Goal: Information Seeking & Learning: Compare options

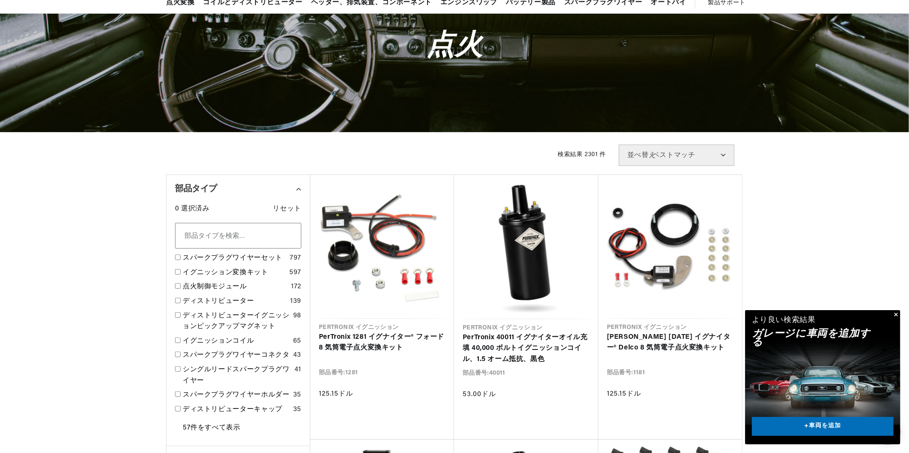
scroll to position [85, 0]
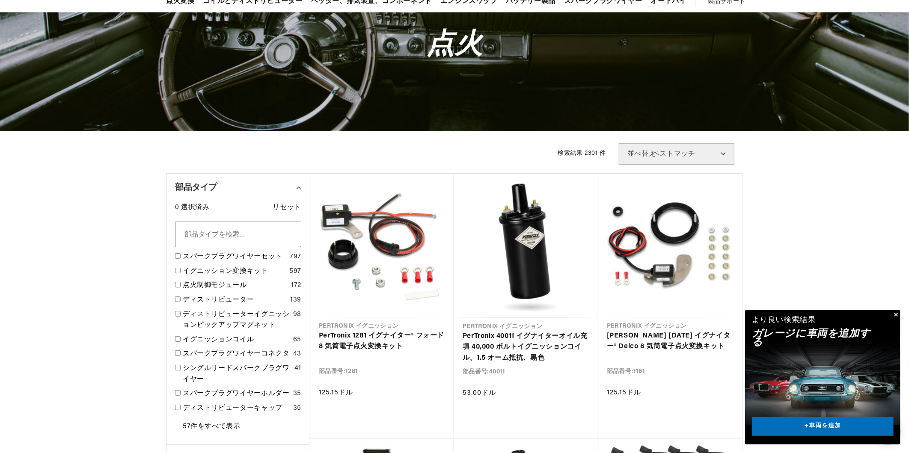
click at [896, 314] on button "閉める" at bounding box center [895, 315] width 10 height 10
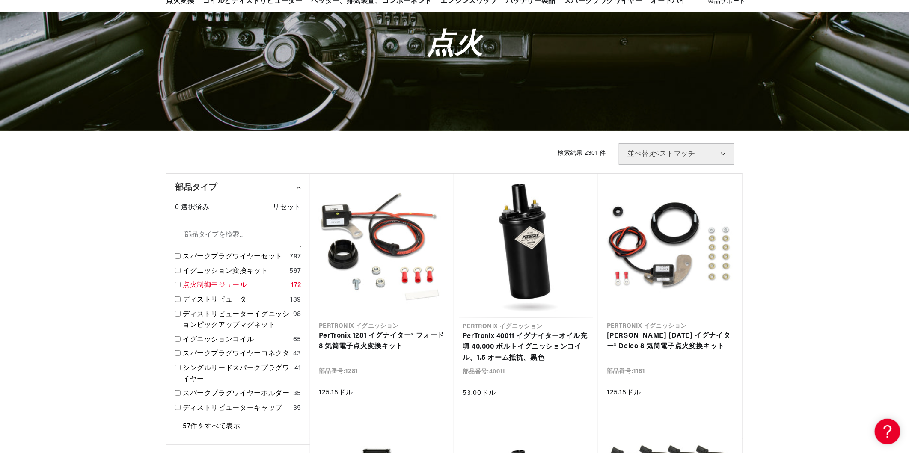
scroll to position [0, 0]
click at [204, 283] on link "点火制御モジュール" at bounding box center [235, 285] width 105 height 11
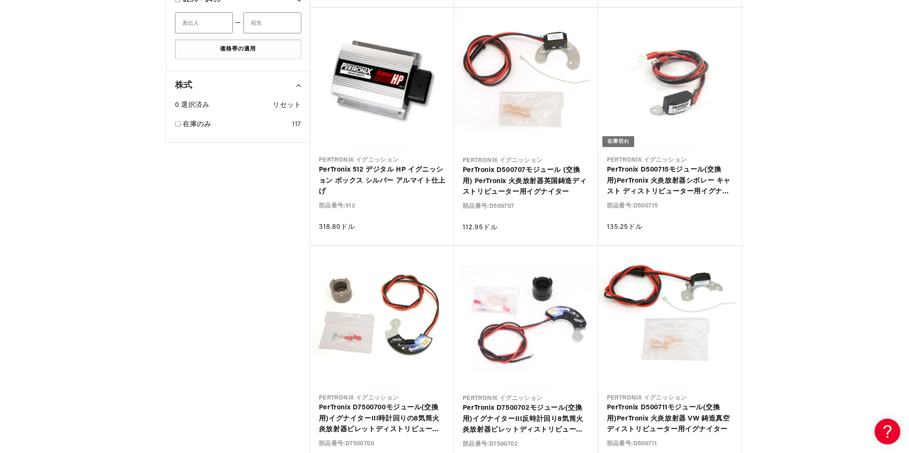
scroll to position [0, 1021]
click at [664, 403] on link "PerTronix D500711モジュール(交換用)PerTronix 火炎放射器 VW 鋳造真空ディストリビューター用イグナイター" at bounding box center [670, 419] width 127 height 33
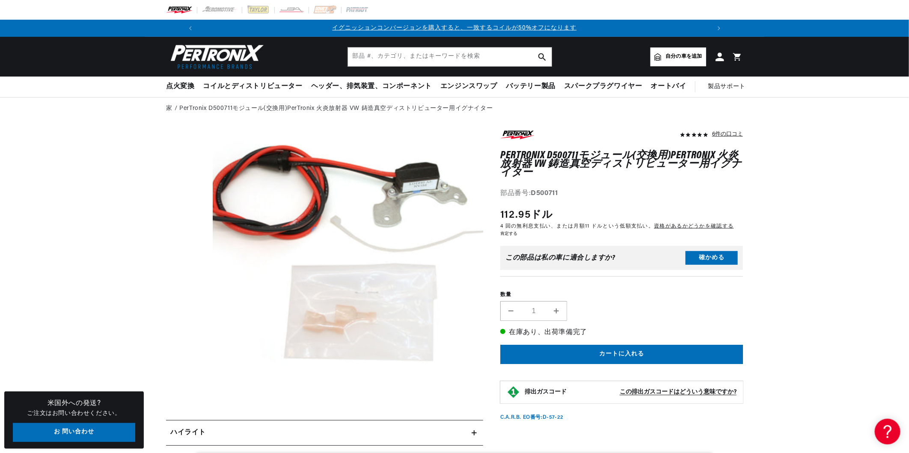
click at [186, 426] on button "モーダルでメディア 1 を開く" at bounding box center [186, 426] width 0 height 0
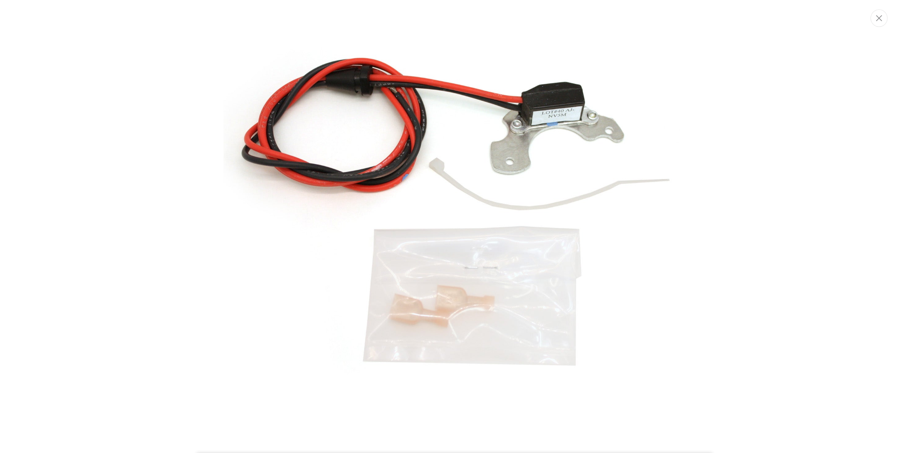
scroll to position [0, 510]
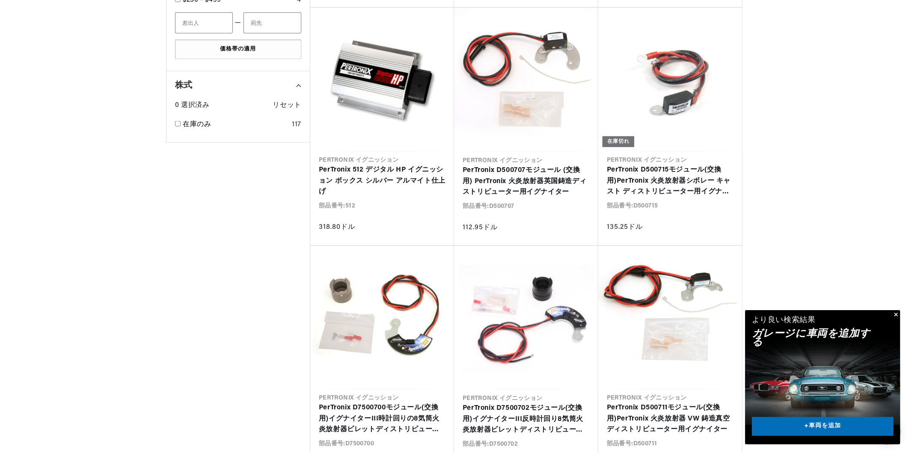
scroll to position [0, 510]
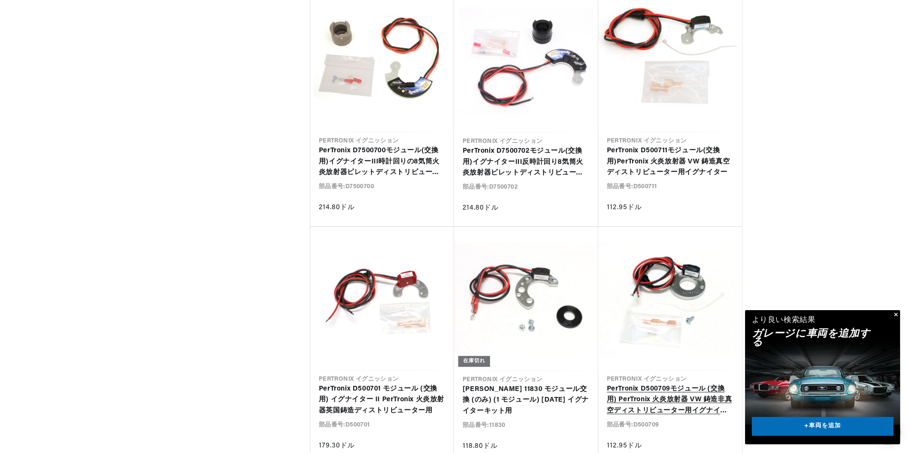
click at [666, 384] on link "PerTronix D500709モジュール (交換用) PerTronix 火炎放射器 VW 鋳造非真空ディストリビューター用イグナイター" at bounding box center [670, 400] width 127 height 33
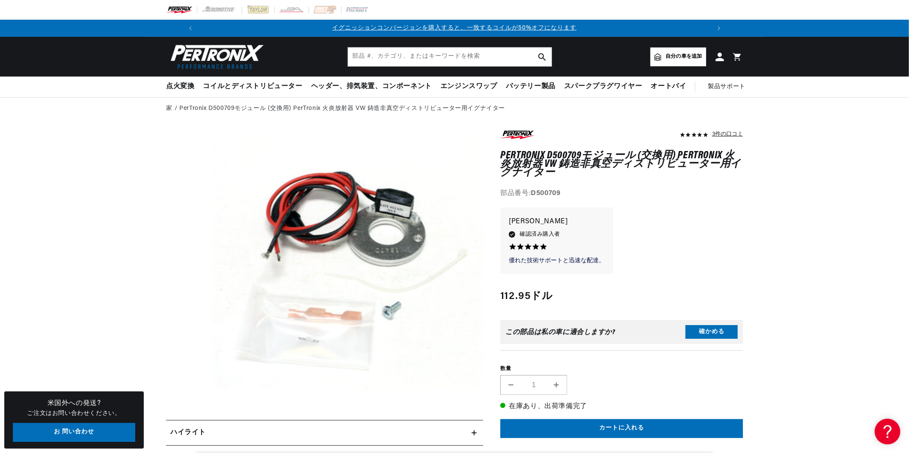
click at [186, 426] on button "モーダルでメディア 1 を開く" at bounding box center [186, 426] width 0 height 0
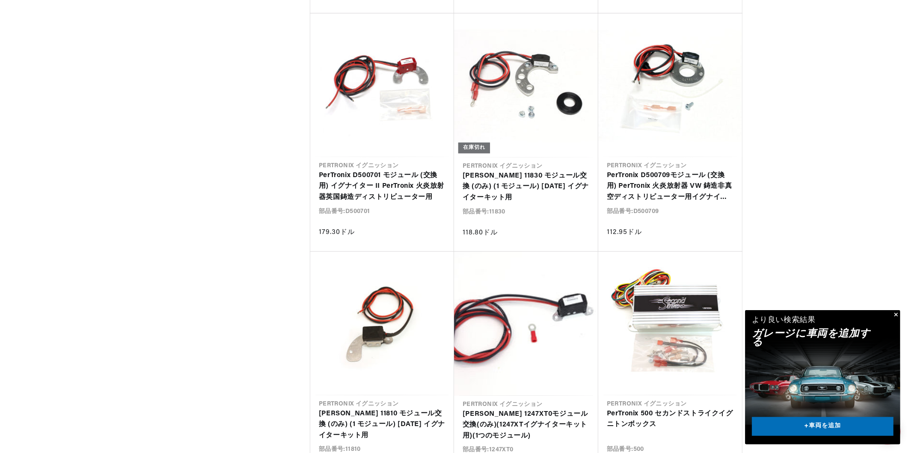
scroll to position [0, 510]
click at [556, 409] on link "[PERSON_NAME] 1247XT0モジュール交換(のみ)(1247XTイグナイターキット用)(1つのモジュール)" at bounding box center [525, 425] width 127 height 33
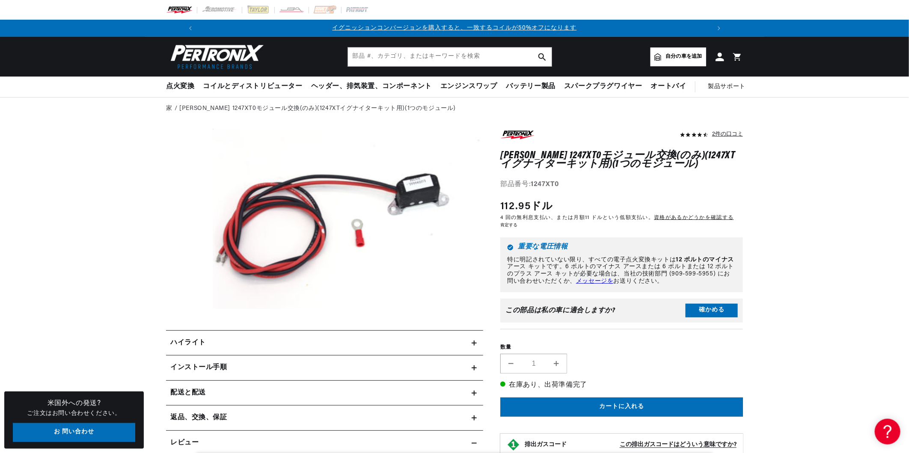
click at [186, 327] on button "モーダルでメディア 1 を開く" at bounding box center [186, 327] width 0 height 0
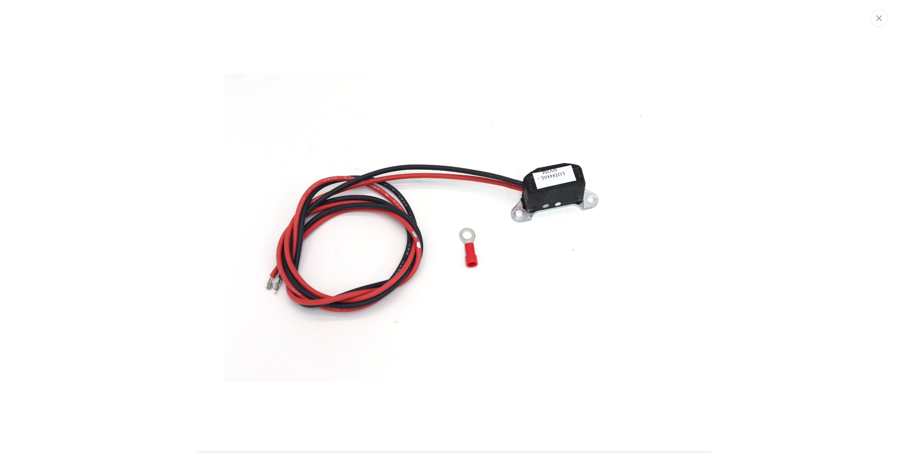
scroll to position [0, 1021]
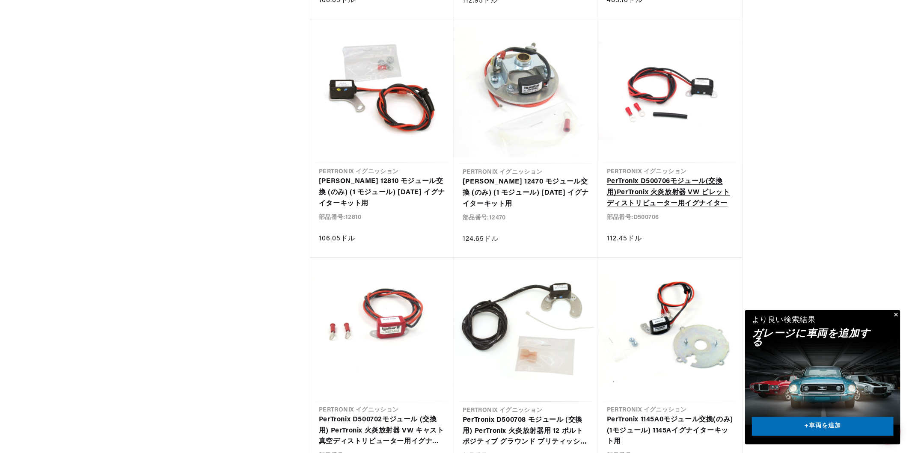
scroll to position [0, 1021]
click at [668, 414] on link "PerTronix 1145A0モジュール交換(のみ)(1モジュール) 1145Aイグナイターキット用" at bounding box center [670, 430] width 127 height 33
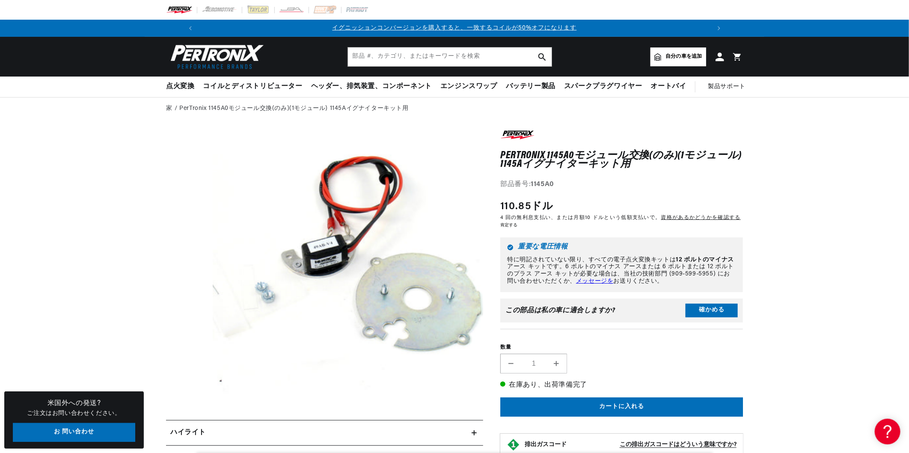
click at [186, 426] on button "モーダルでメディア 1 を開く" at bounding box center [186, 426] width 0 height 0
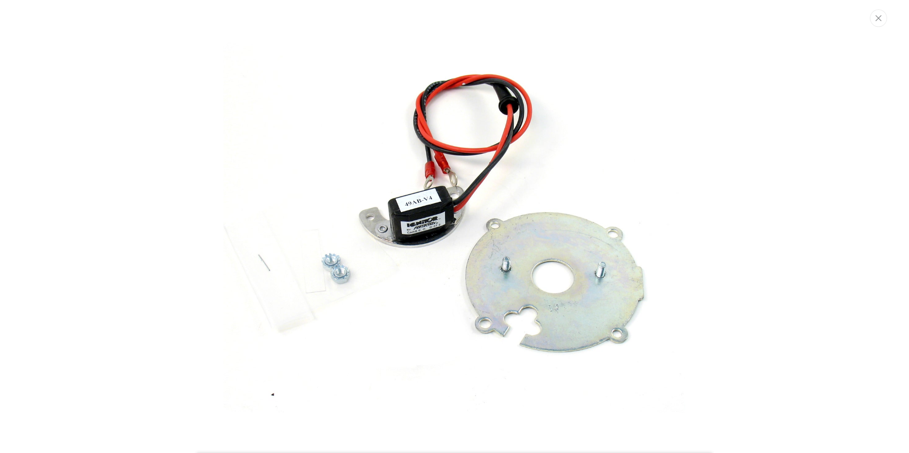
scroll to position [13, 0]
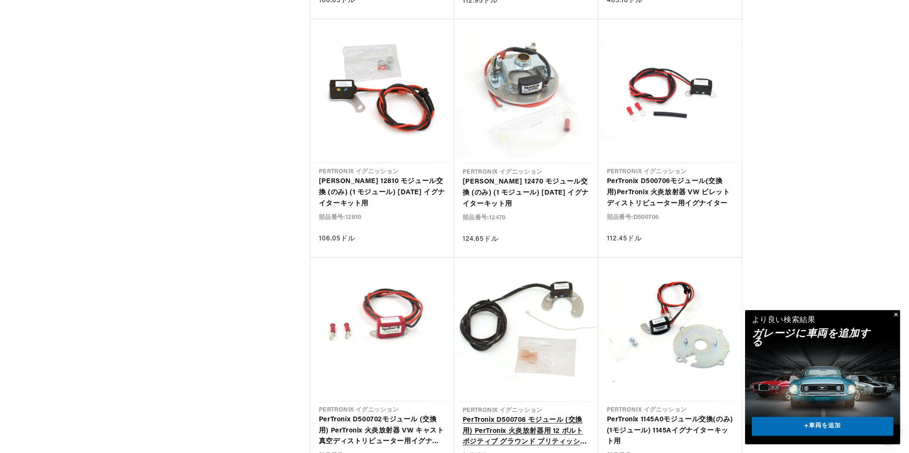
click at [544, 415] on link "PerTronix D500708 モジュール (交換用) PerTronix 火炎放射器用 12 ボルト ポジティブ グラウンド ブリティッシュ キャスト …" at bounding box center [525, 431] width 127 height 33
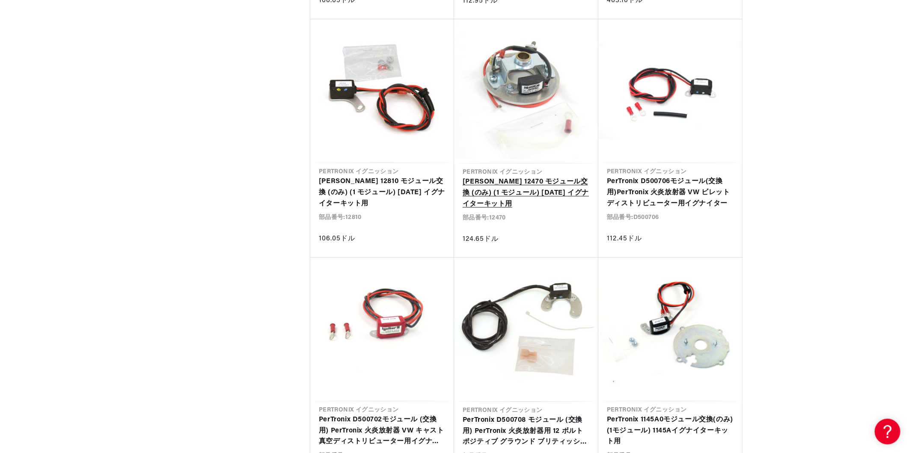
scroll to position [1797, 0]
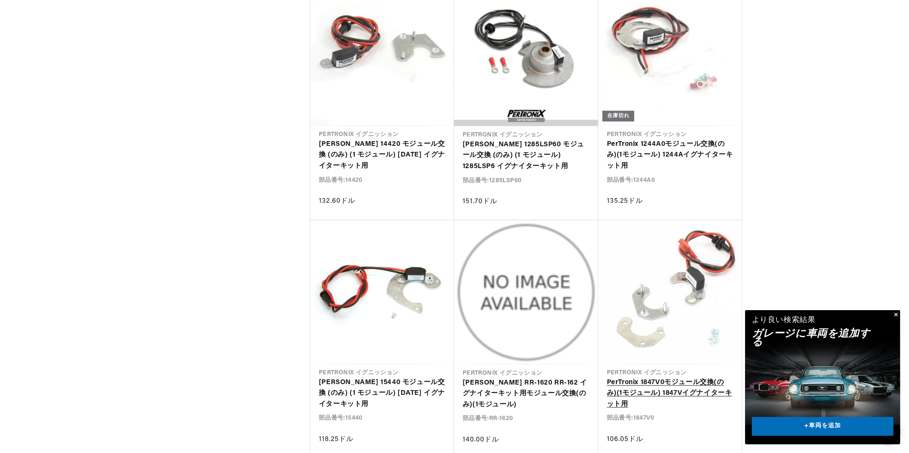
scroll to position [0, 534]
click at [698, 377] on link "PerTronix 1847V0モジュール交換(のみ)(1モジュール) 1847Vイグナイターキット用" at bounding box center [670, 393] width 127 height 33
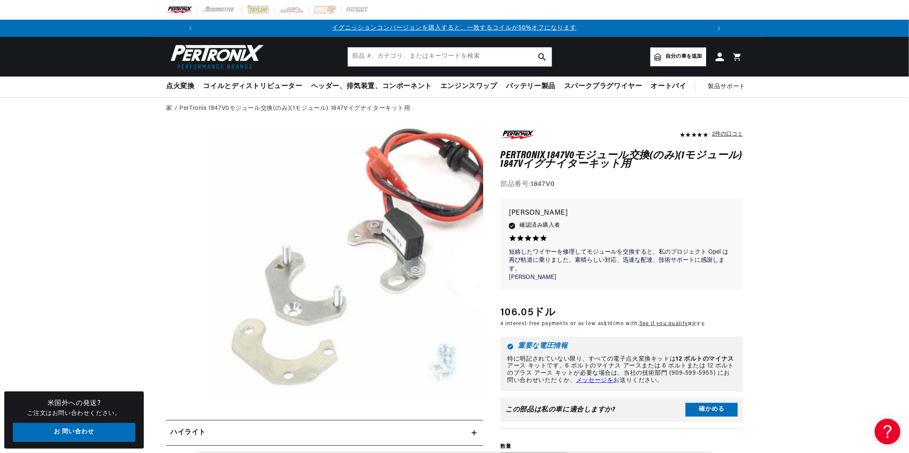
click at [186, 426] on button "モーダルでメディア 1 を開く" at bounding box center [186, 426] width 0 height 0
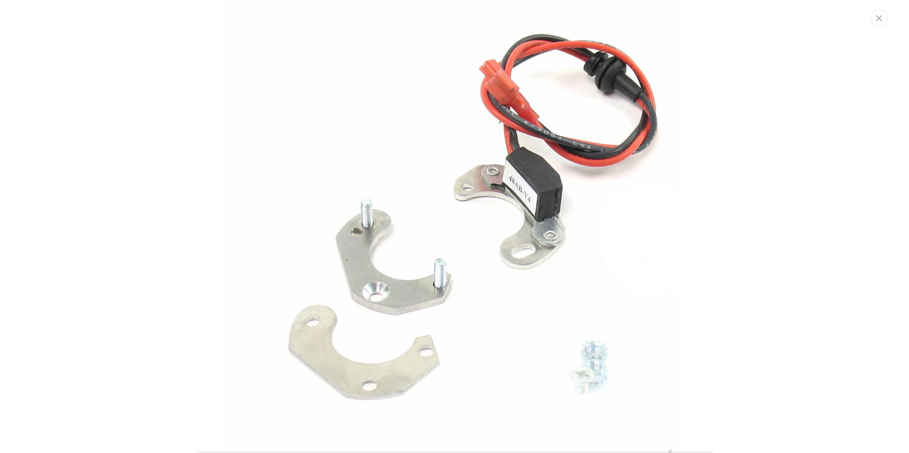
scroll to position [0, 392]
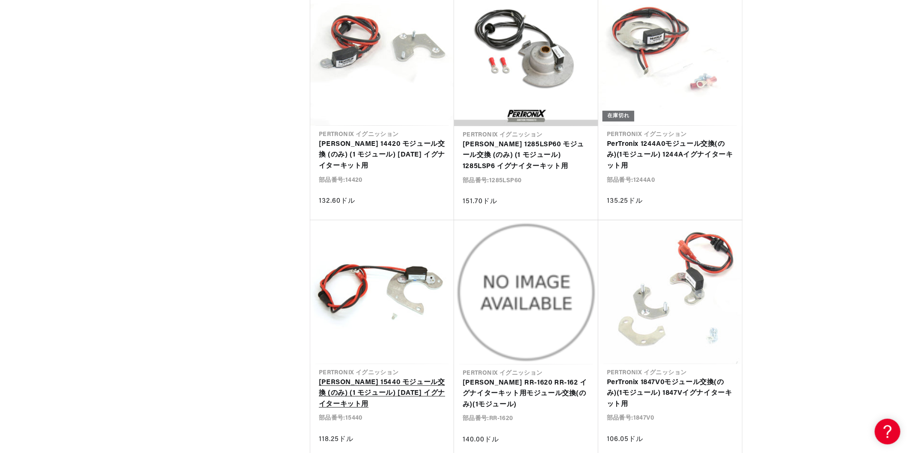
click at [413, 377] on link "PerTronix 15440 モジュール交換 (のみ) (1 モジュール) 1544 イグナイターキット用" at bounding box center [382, 393] width 127 height 33
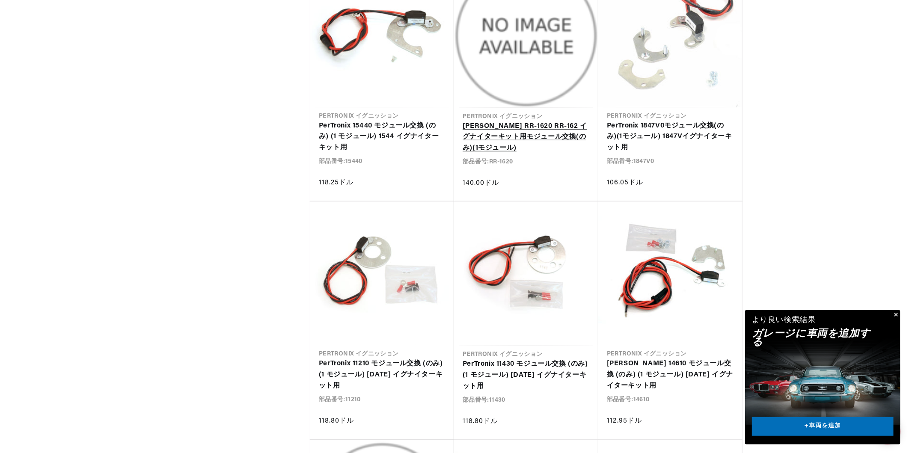
scroll to position [0, 510]
click at [380, 358] on link "PerTronix 11210 モジュール交換 (のみ) (1 モジュール) [DATE] イグナイターキット用" at bounding box center [382, 374] width 127 height 33
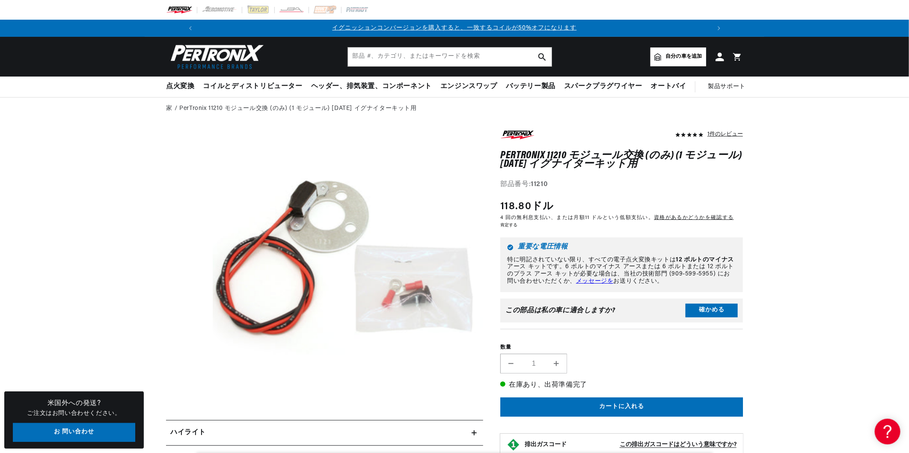
click at [186, 426] on button "モーダルでメディア 1 を開く" at bounding box center [186, 426] width 0 height 0
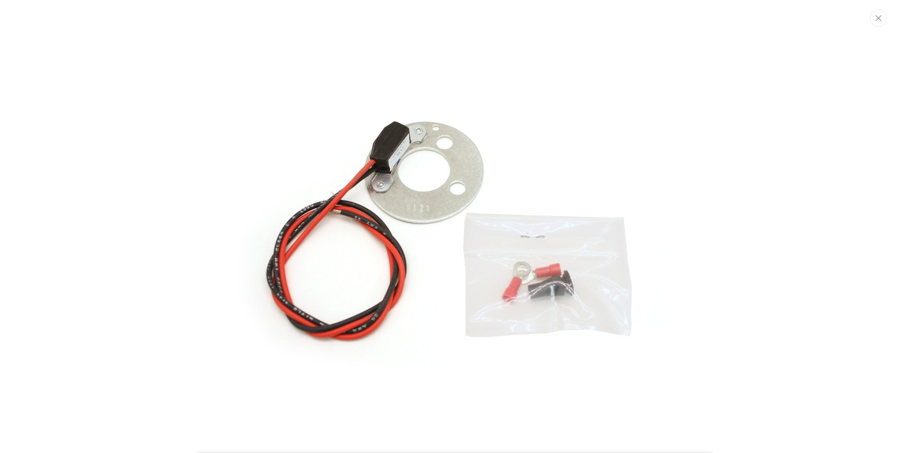
scroll to position [13, 0]
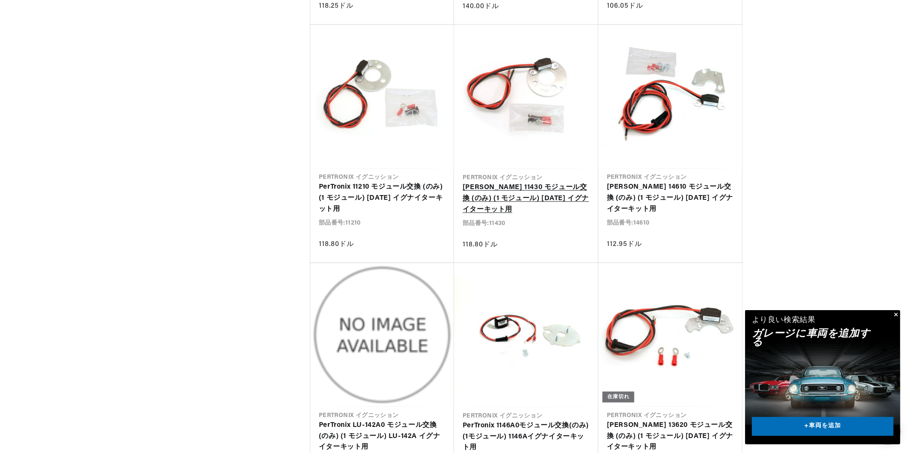
scroll to position [2652, 0]
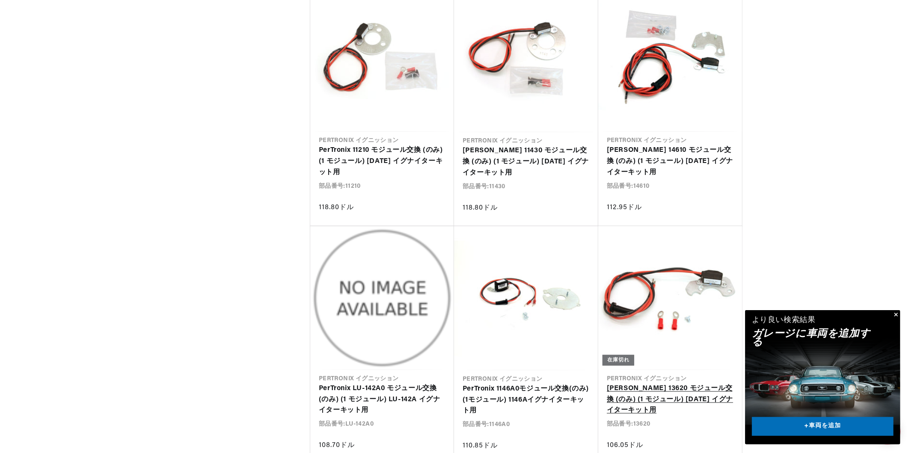
click at [683, 383] on link "[PERSON_NAME] 13620 モジュール交換 (のみ) (1 モジュール) [DATE] イグナイターキット用" at bounding box center [670, 399] width 127 height 33
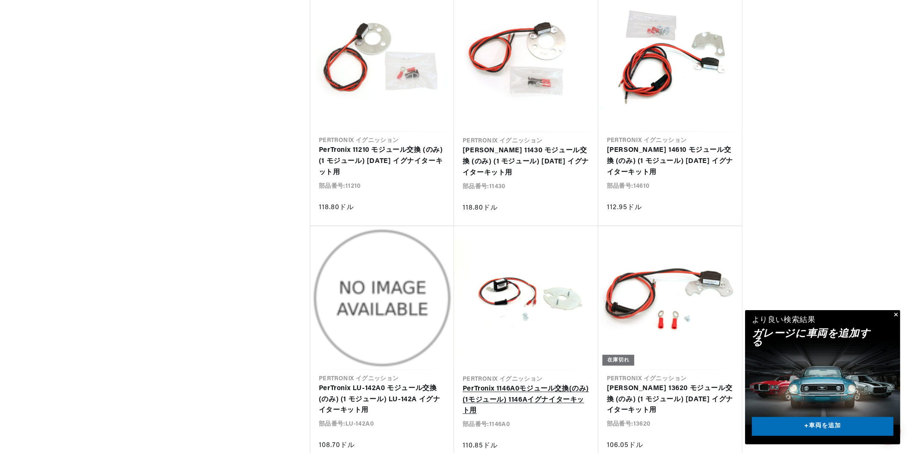
click at [504, 384] on link "PerTronix 1146A0モジュール交換(のみ)(1モジュール) 1146Aイグナイターキット用" at bounding box center [525, 400] width 127 height 33
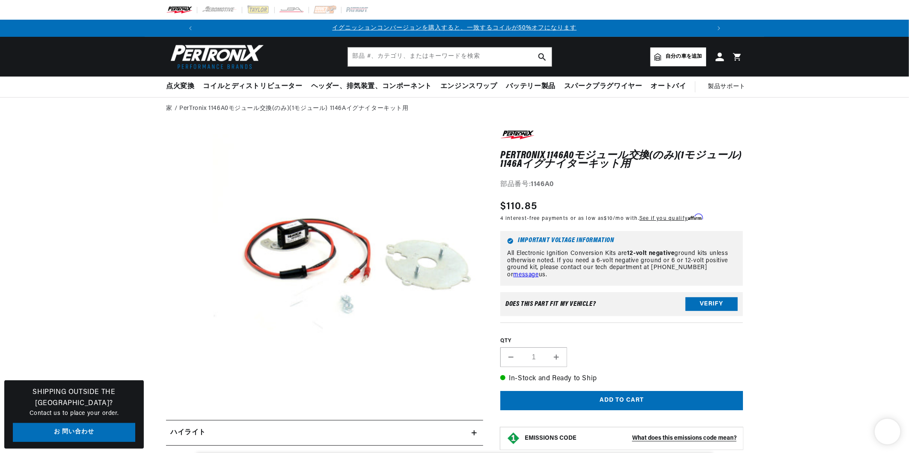
click at [186, 426] on button "モーダルでメディア 1 を開く" at bounding box center [186, 426] width 0 height 0
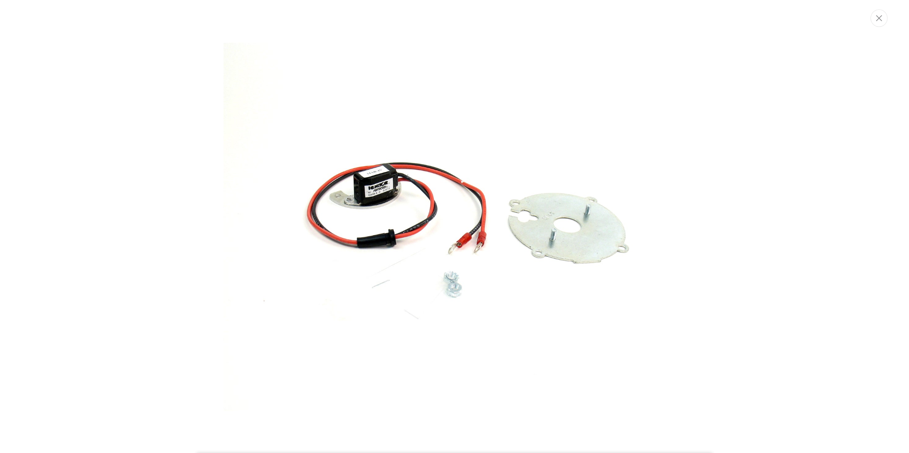
scroll to position [0, 510]
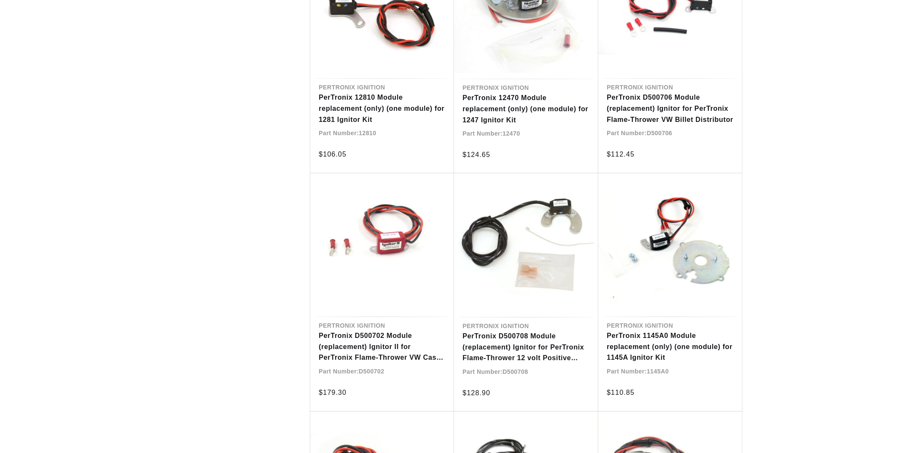
scroll to position [2652, 0]
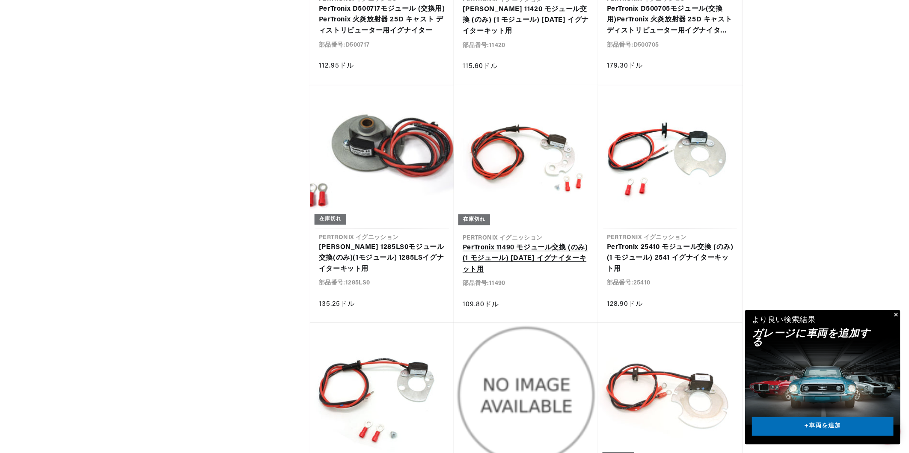
scroll to position [3566, 0]
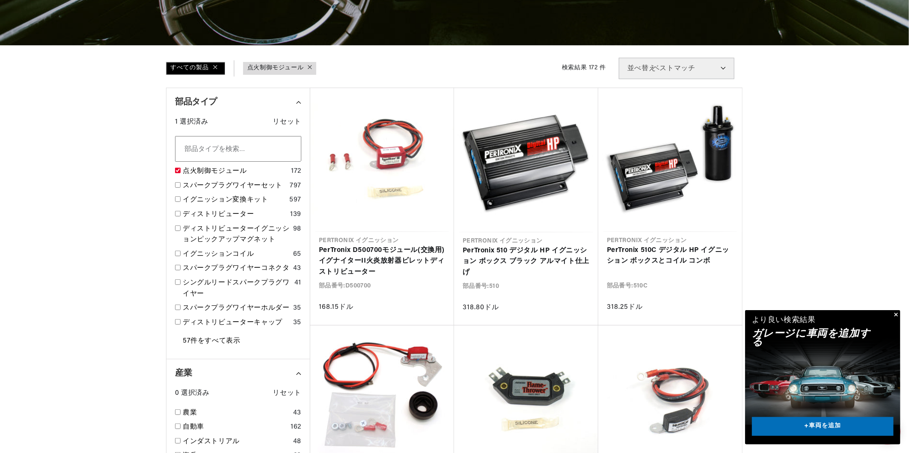
scroll to position [0, 510]
click at [210, 198] on link "イグニッション変換キット" at bounding box center [234, 200] width 103 height 11
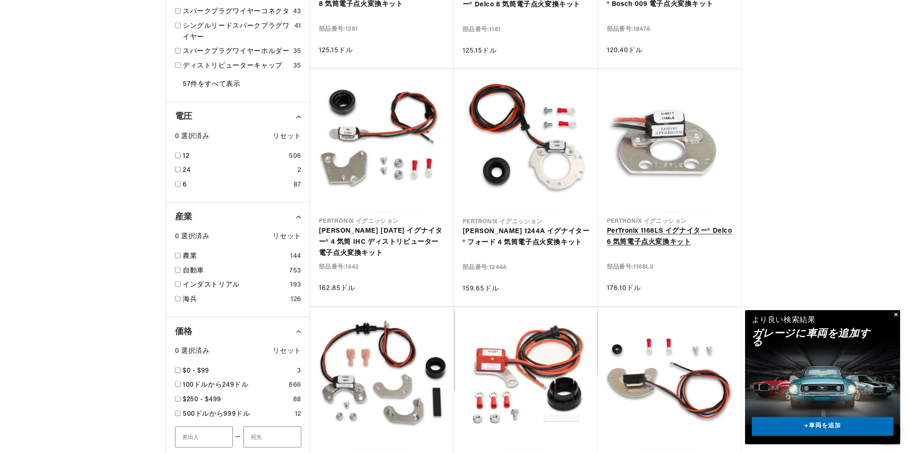
click at [671, 226] on link "PerTronix 1168LS イグナイター® Delco 6 気筒電子点火変換キット" at bounding box center [670, 237] width 127 height 22
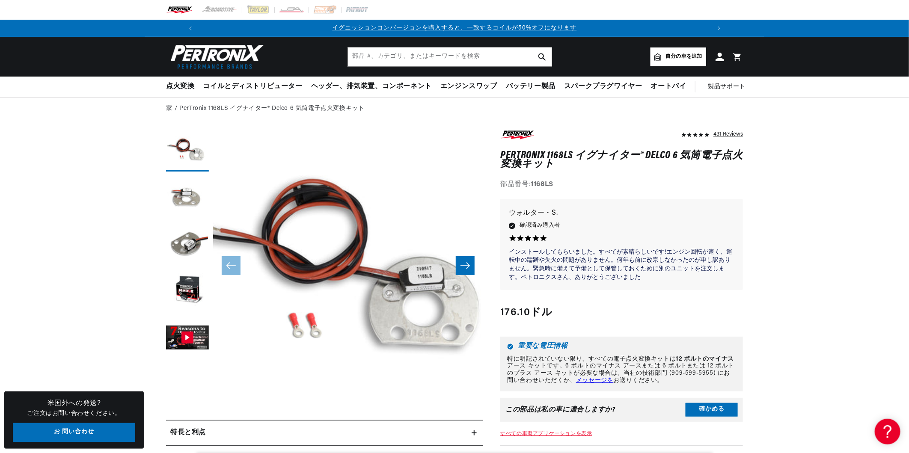
click at [186, 426] on button "モーダルでメディア 1 を開く" at bounding box center [186, 426] width 0 height 0
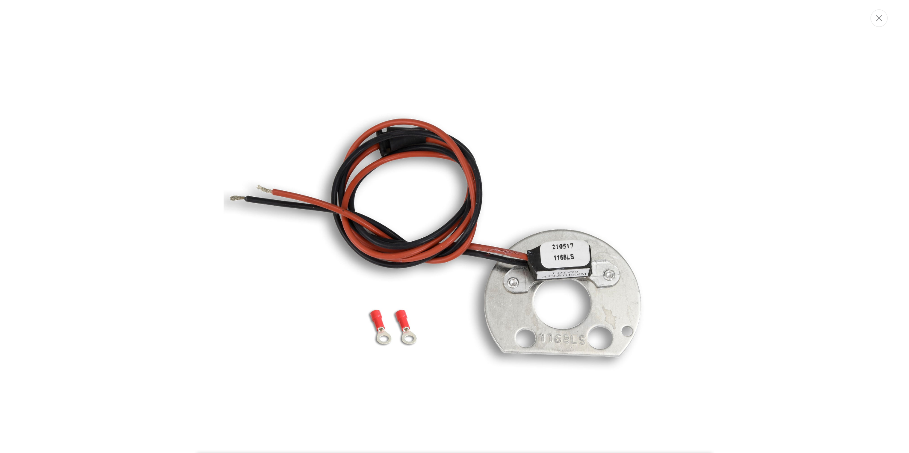
scroll to position [13, 0]
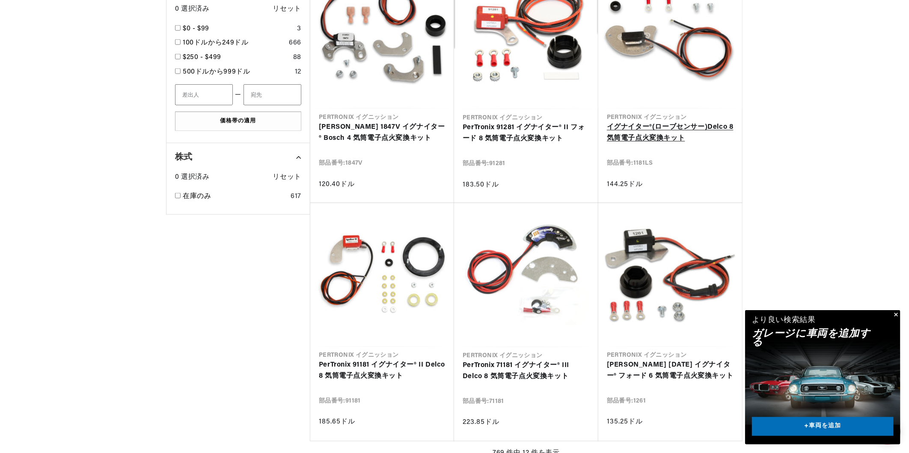
scroll to position [0, 1021]
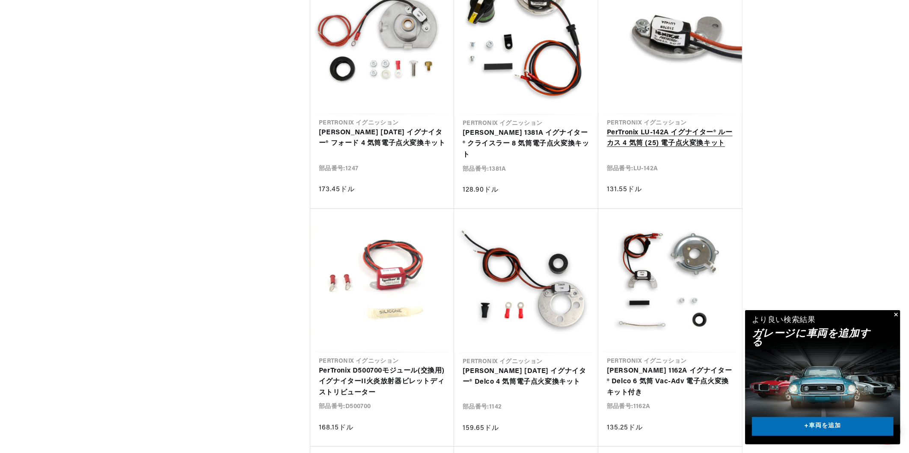
scroll to position [1283, 0]
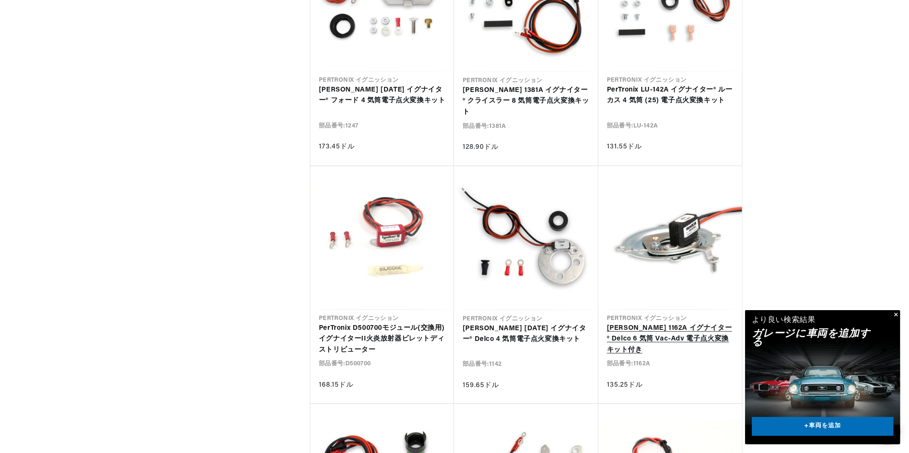
click at [682, 323] on link "PerTronix 1162A イグナイター® Delco 6 気筒 Vac-Adv 電子点火変換キット付き" at bounding box center [670, 339] width 127 height 33
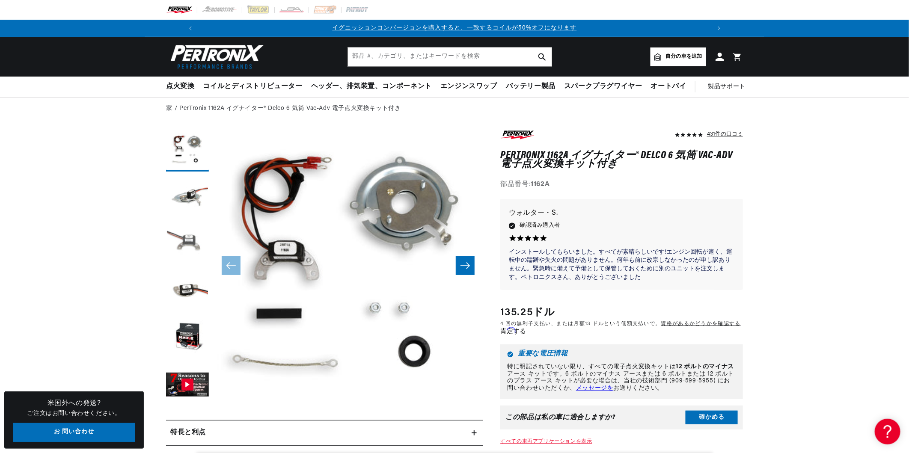
click at [184, 242] on button "ギャラリービューで画像3を読み込む" at bounding box center [187, 244] width 43 height 43
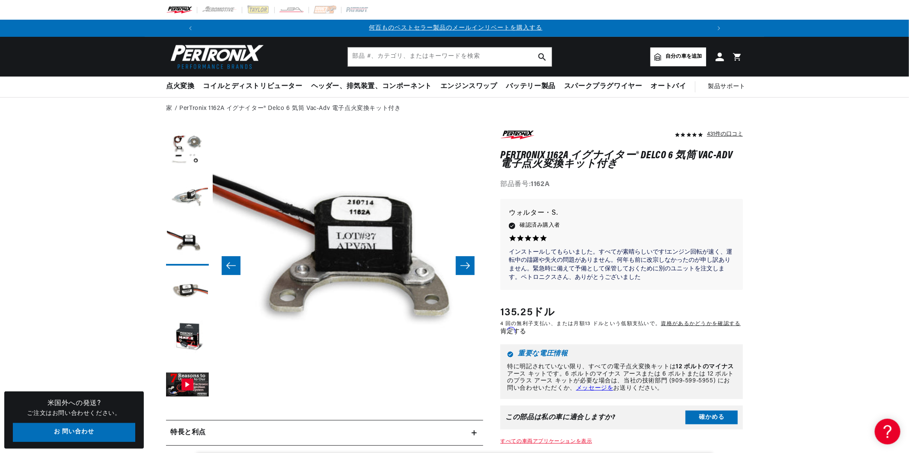
scroll to position [0, 510]
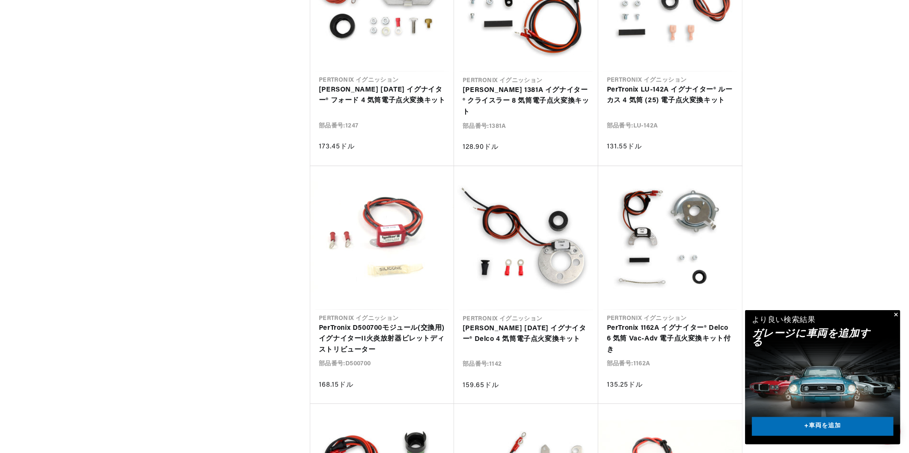
scroll to position [0, 510]
click at [375, 323] on link "PerTronix D500700モジュール(交換用)イグナイターII火炎放射器ビレットディストリビューター" at bounding box center [382, 339] width 127 height 33
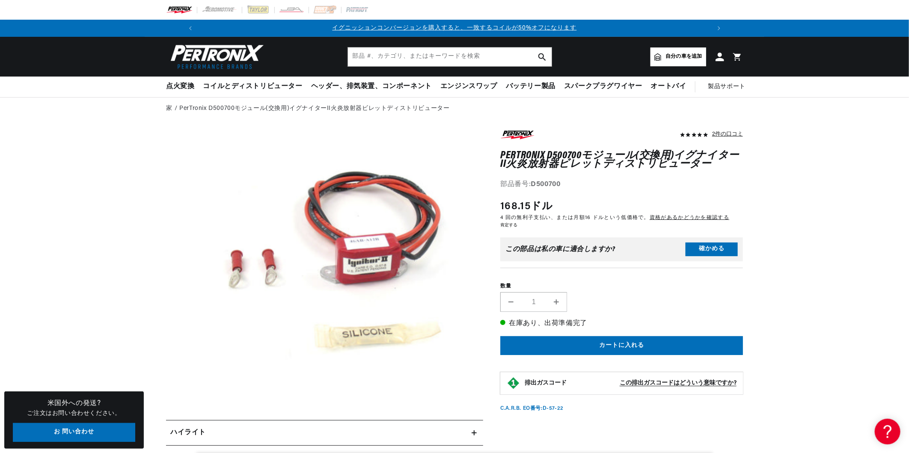
scroll to position [27, 0]
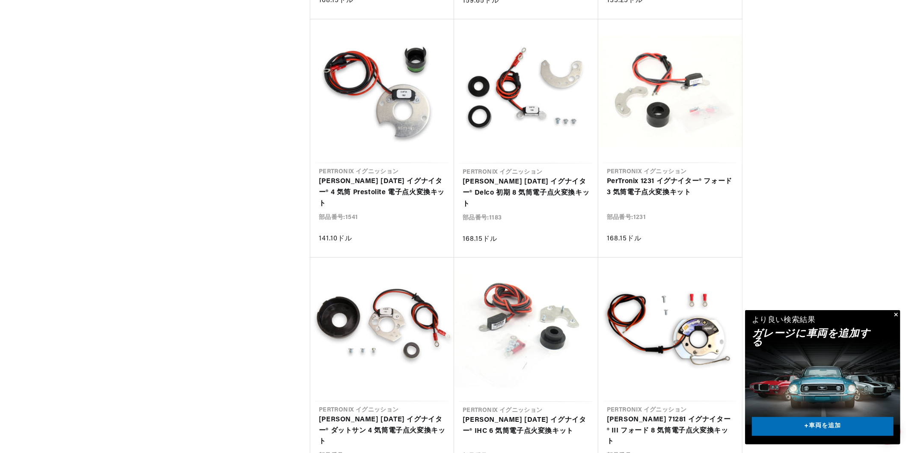
scroll to position [0, 534]
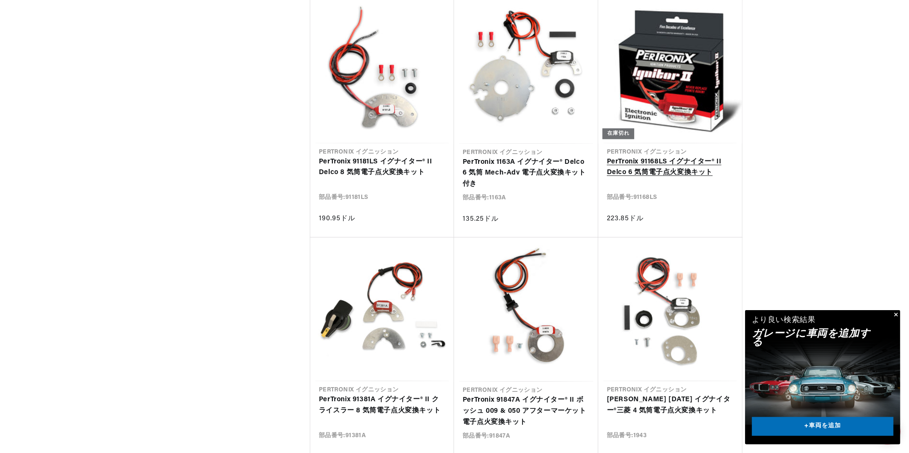
scroll to position [0, 1068]
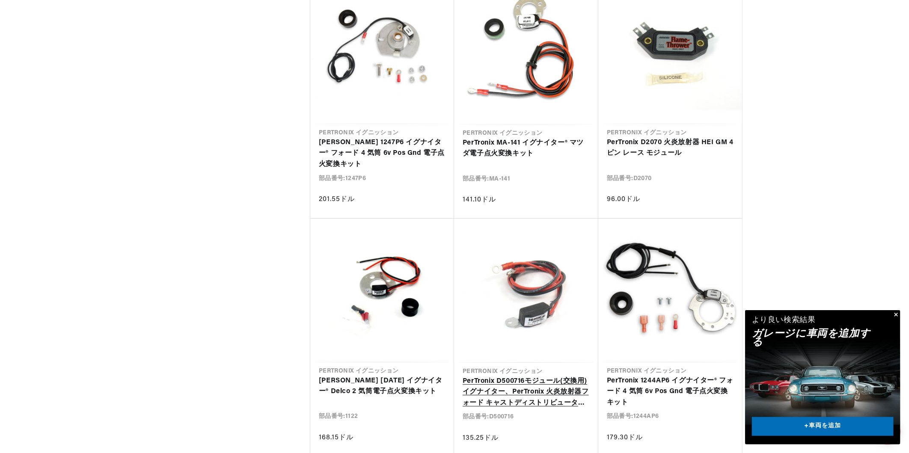
click at [530, 376] on link "PerTronix D500716モジュール(交換用)イグナイター、PerTronix 火炎放射器フォード キャストディストリビューター用" at bounding box center [525, 392] width 127 height 33
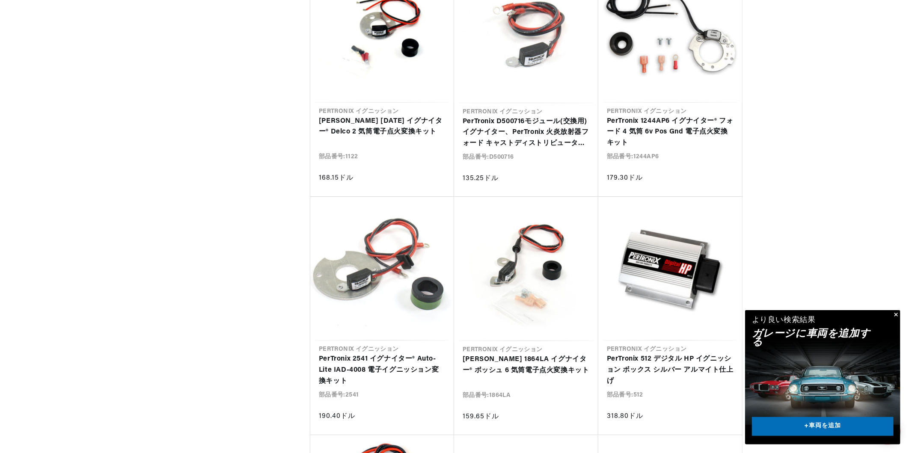
scroll to position [5860, 0]
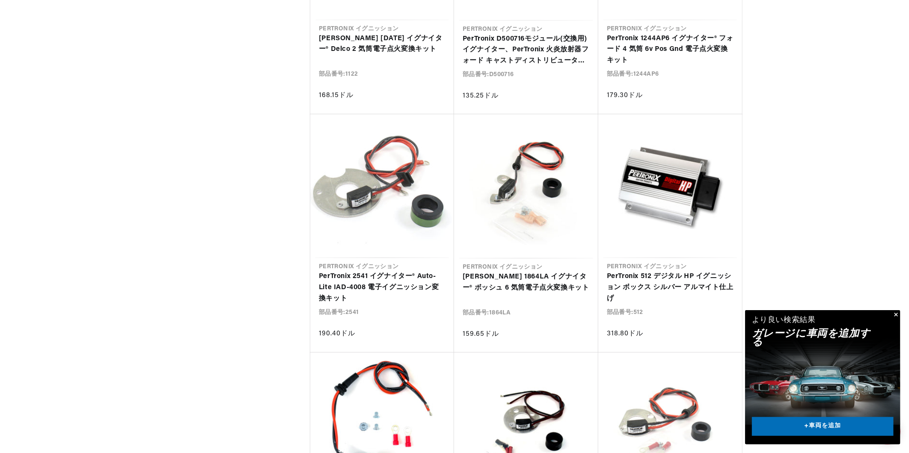
click at [894, 314] on button "閉める" at bounding box center [895, 315] width 10 height 10
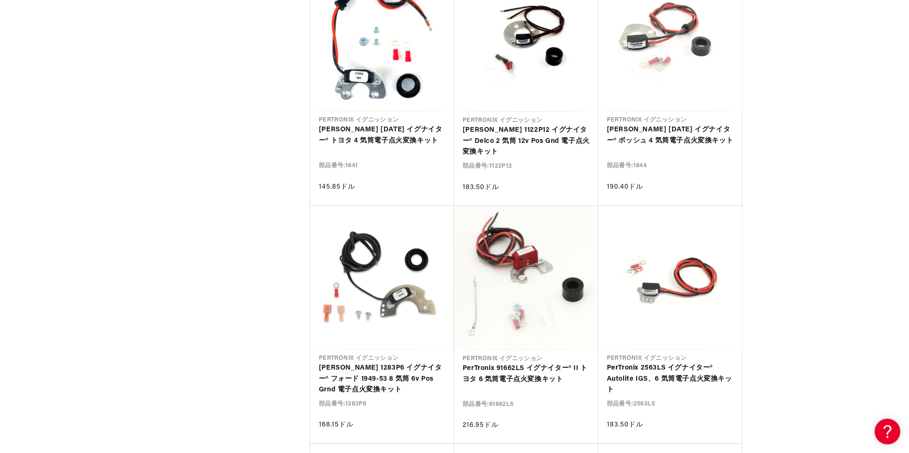
scroll to position [0, 1021]
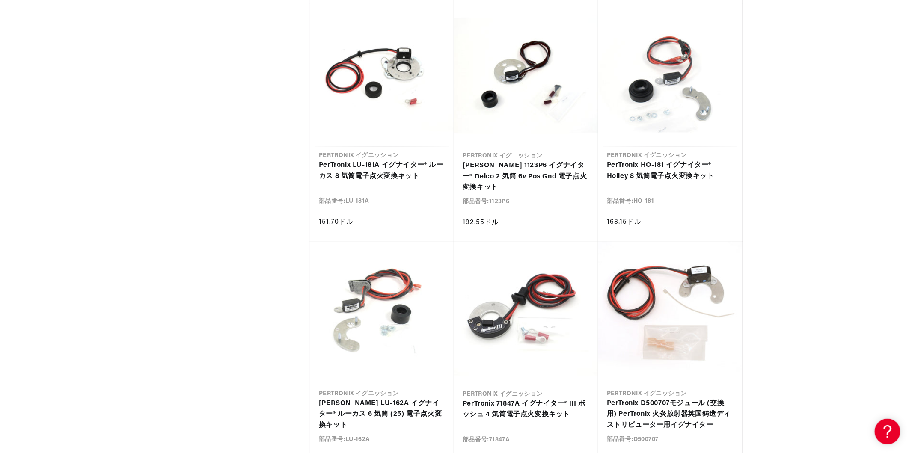
scroll to position [0, 510]
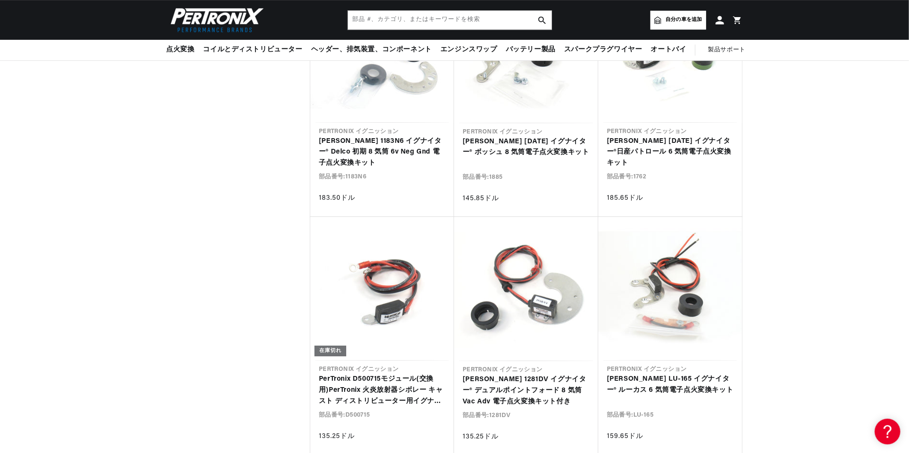
scroll to position [7871, 0]
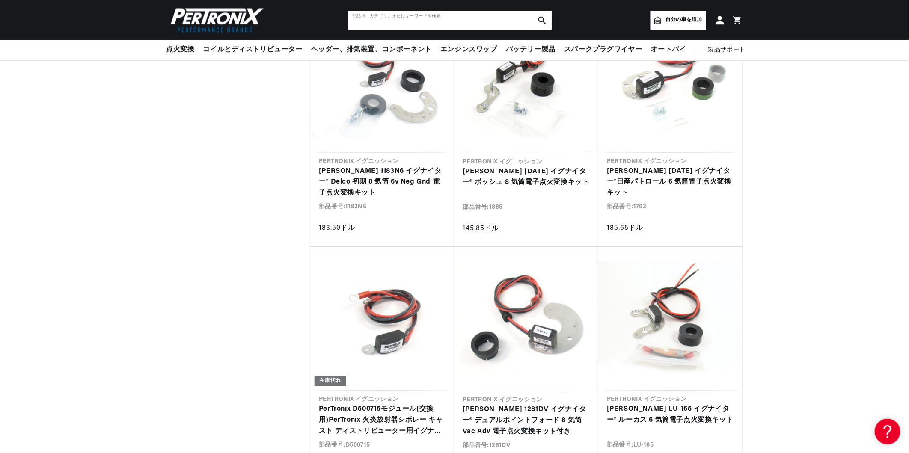
click at [442, 20] on input "text" at bounding box center [450, 20] width 204 height 19
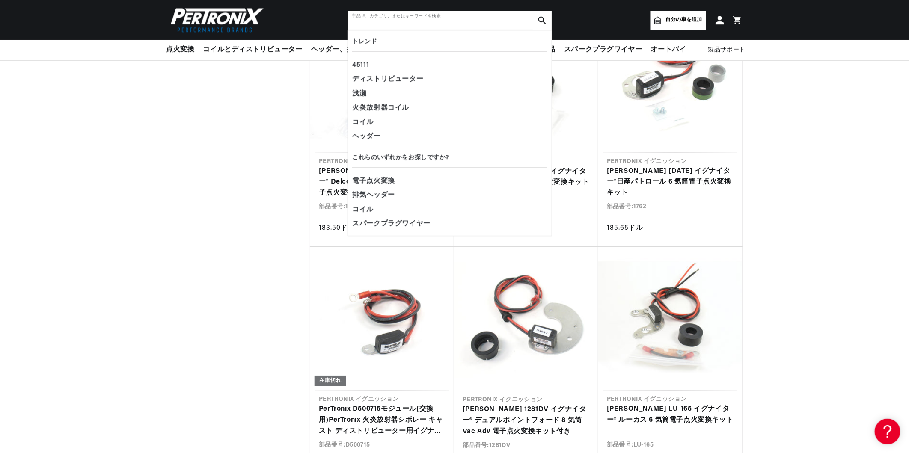
scroll to position [0, 0]
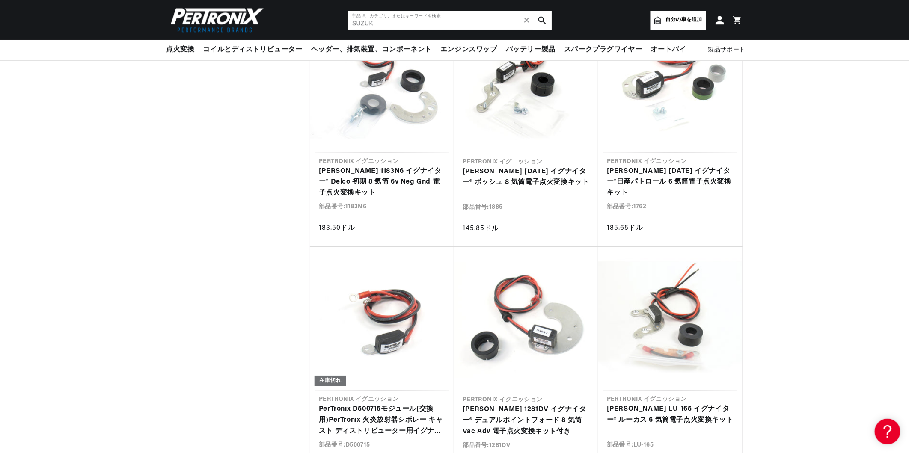
type input "SUZUKI"
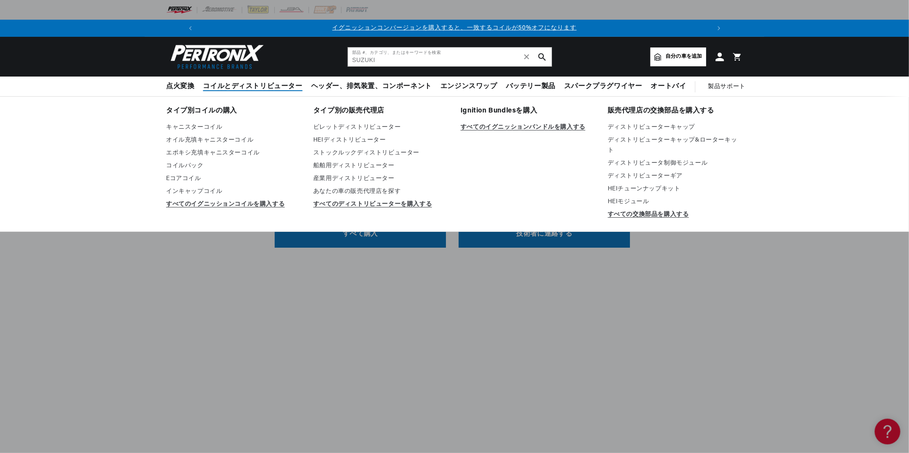
click at [230, 86] on span "コイルとディストリビューター" at bounding box center [252, 86] width 99 height 9
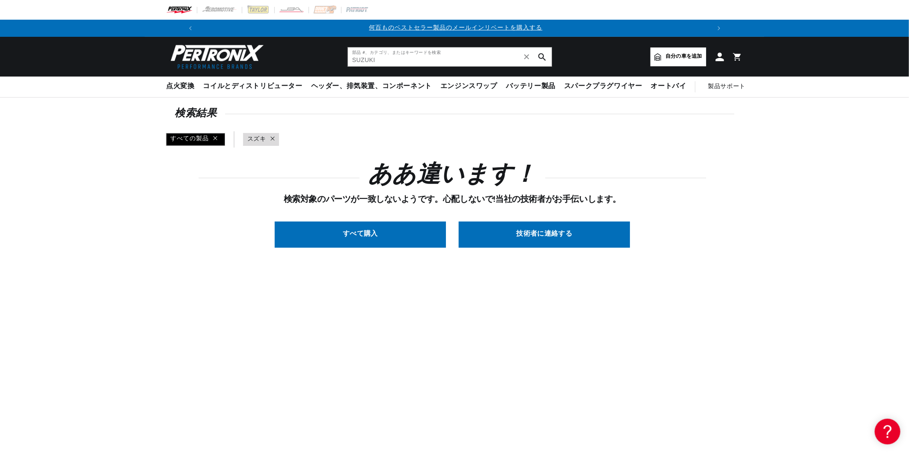
scroll to position [0, 510]
click at [524, 57] on font "✕" at bounding box center [527, 56] width 8 height 9
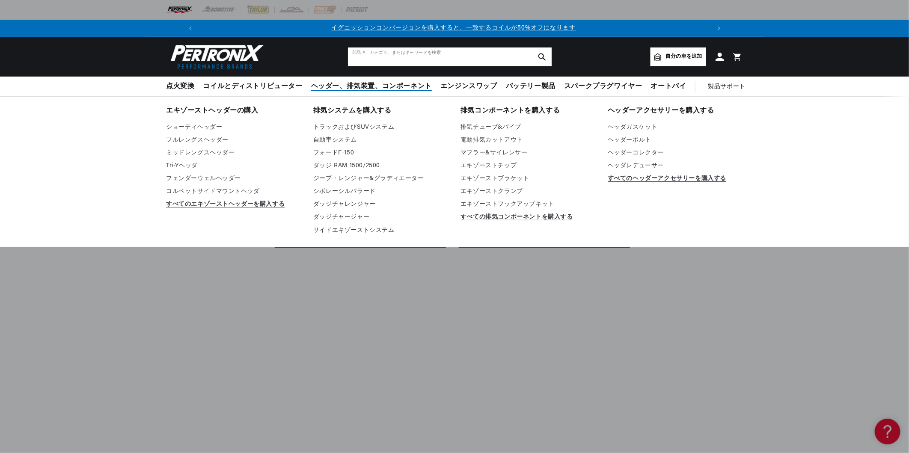
scroll to position [0, 0]
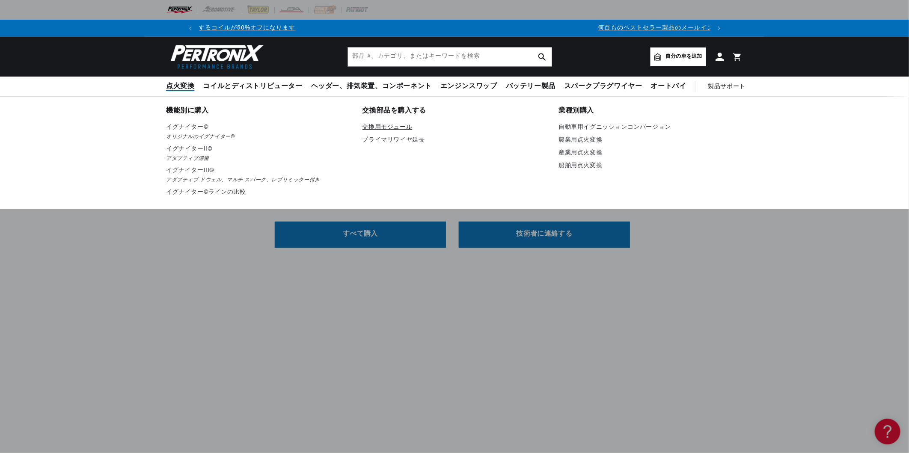
click at [371, 127] on link "交換用モジュール" at bounding box center [454, 127] width 184 height 10
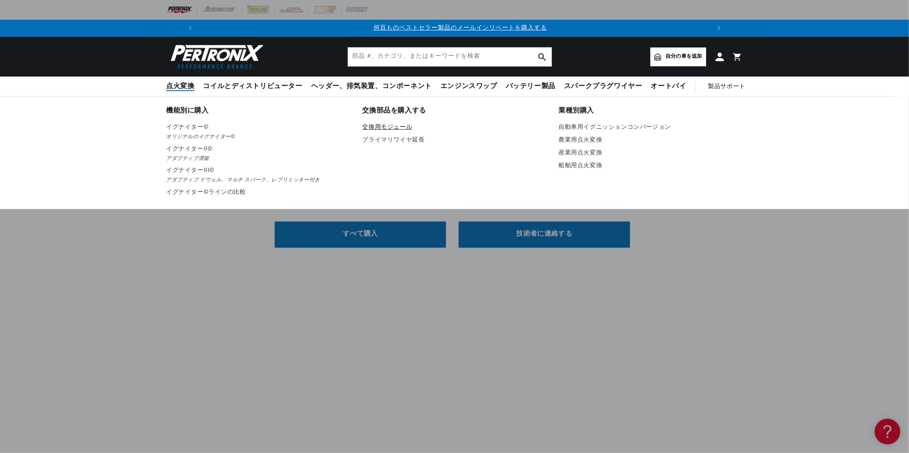
scroll to position [0, 510]
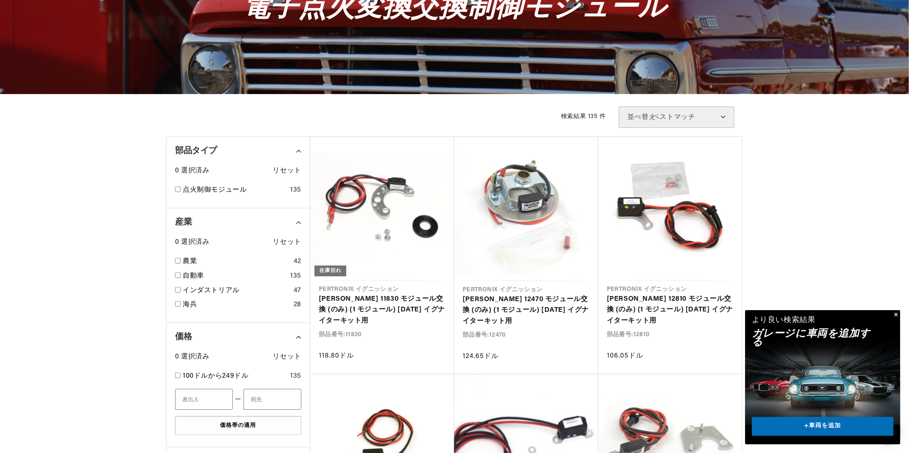
scroll to position [128, 0]
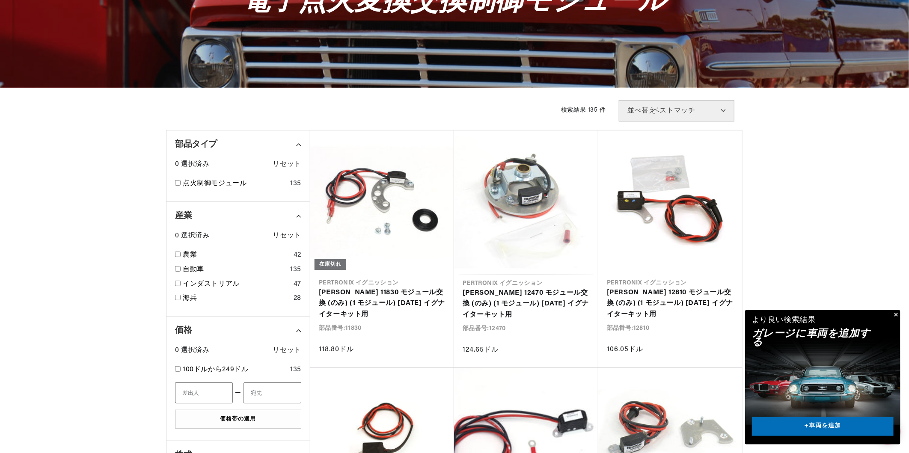
click at [894, 313] on button "閉める" at bounding box center [895, 315] width 10 height 10
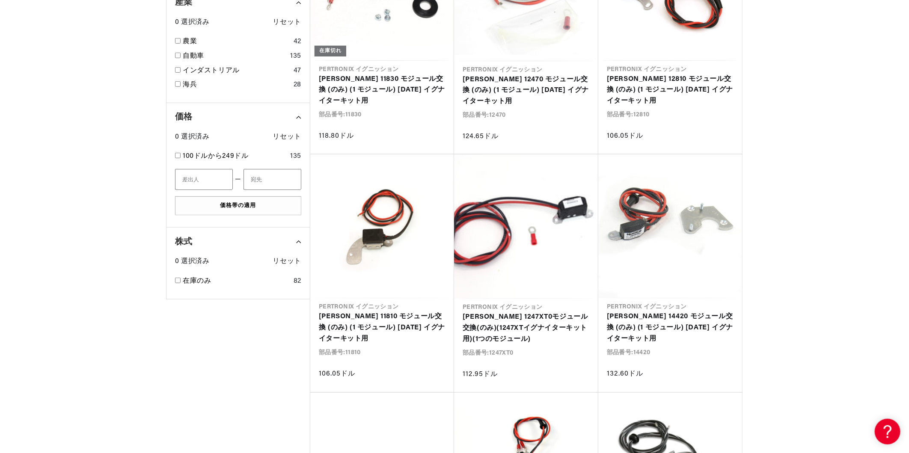
scroll to position [0, 1021]
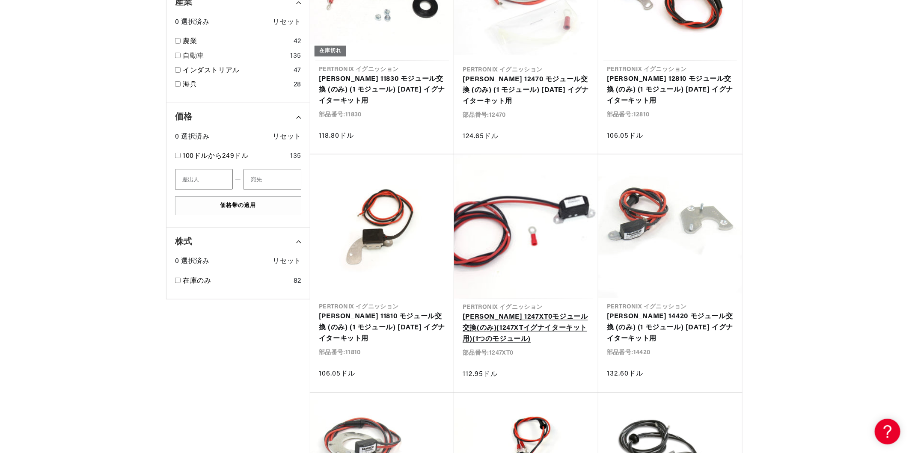
click at [567, 312] on link "PerTronix 1247XT0モジュール交換(のみ)(1247XTイグナイターキット用)(1つのモジュール)" at bounding box center [525, 328] width 127 height 33
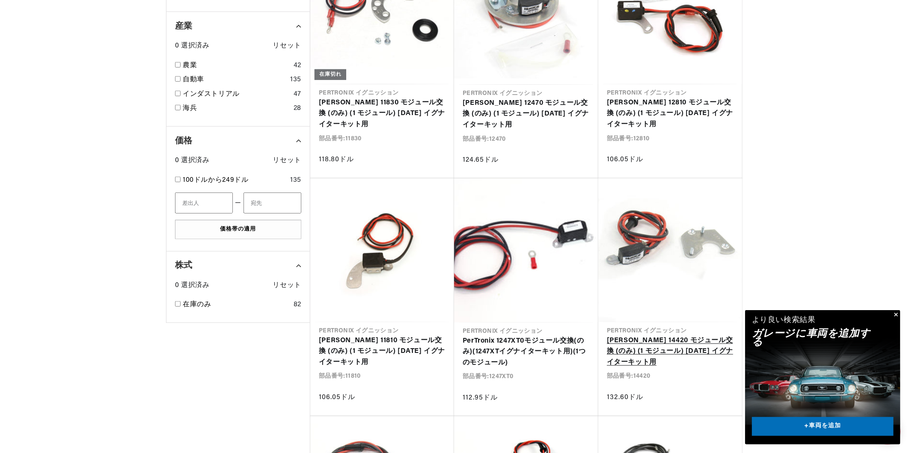
click at [643, 335] on link "PerTronix 14420 モジュール交換 (のみ) (1 モジュール) 1442 イグナイターキット用" at bounding box center [670, 351] width 127 height 33
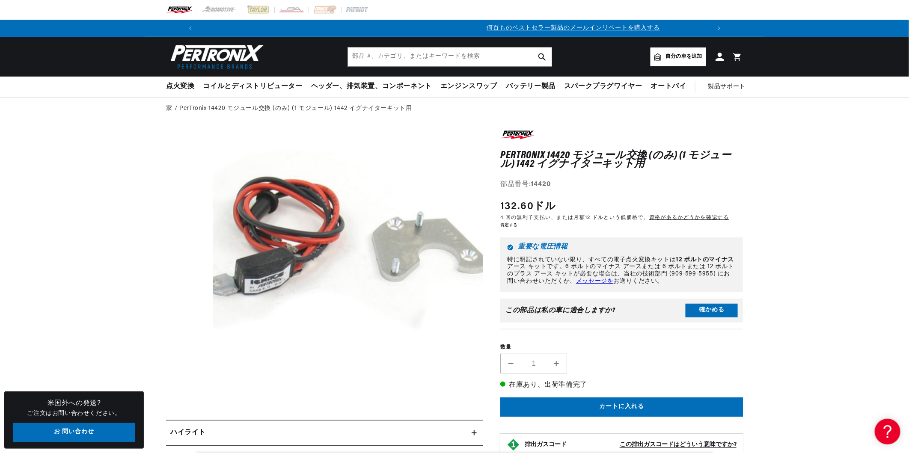
scroll to position [0, 510]
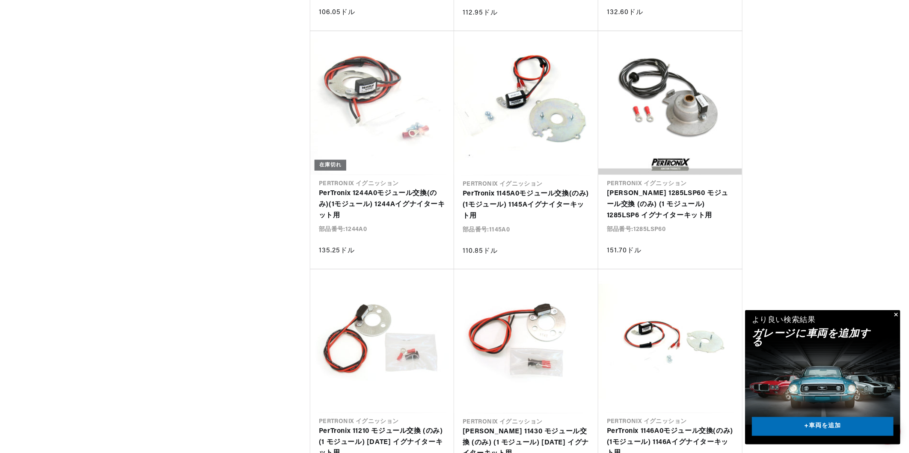
scroll to position [0, 510]
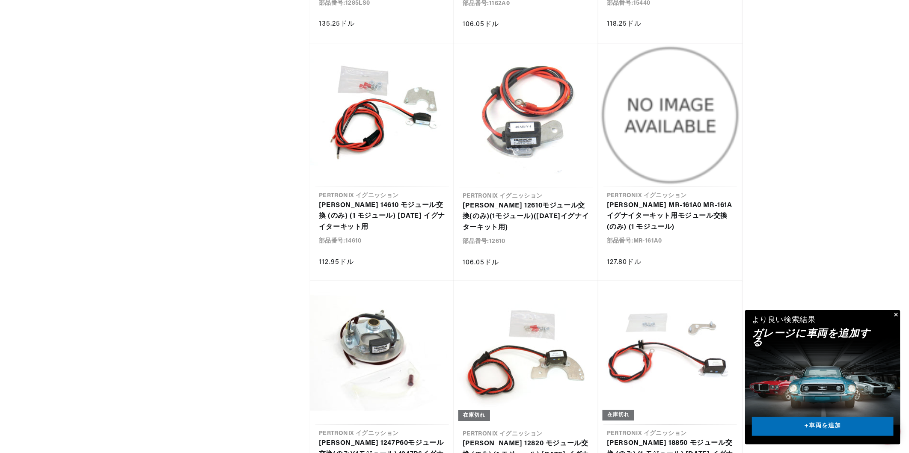
scroll to position [1668, 0]
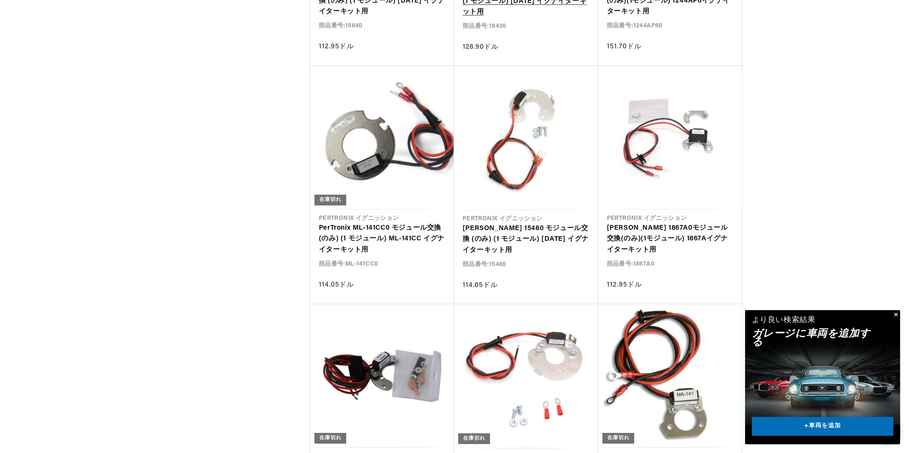
scroll to position [0, 1021]
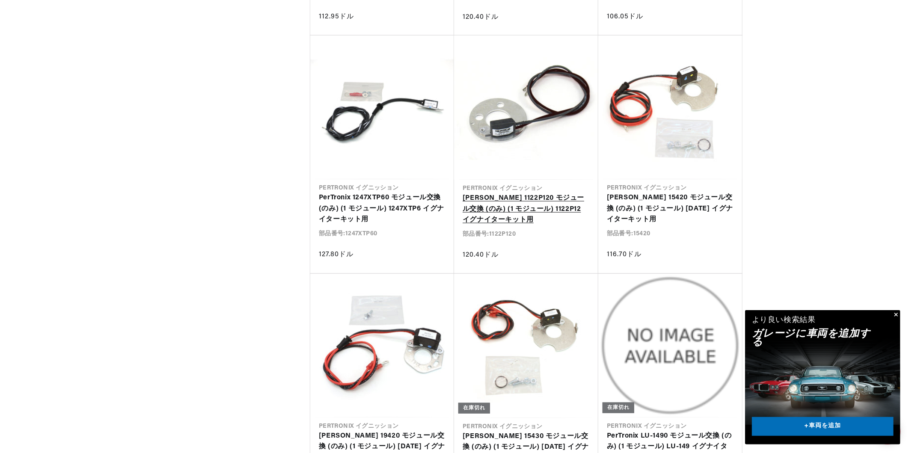
scroll to position [4534, 0]
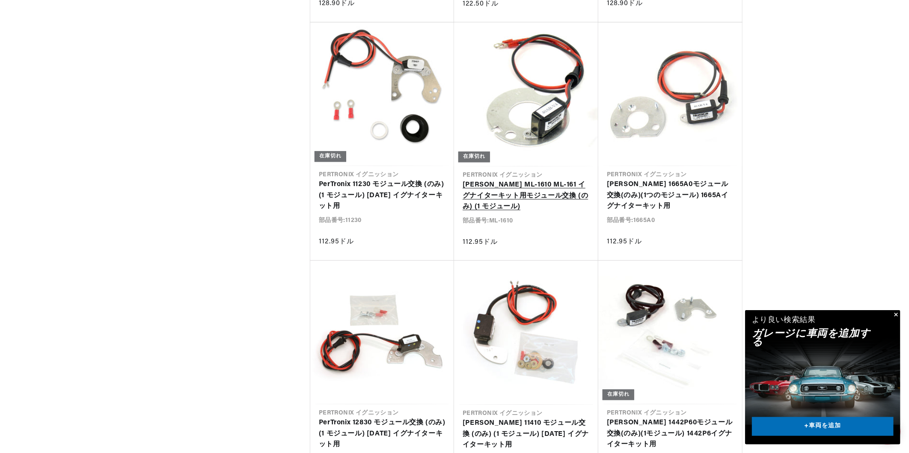
scroll to position [0, 510]
